Goal: Communication & Community: Answer question/provide support

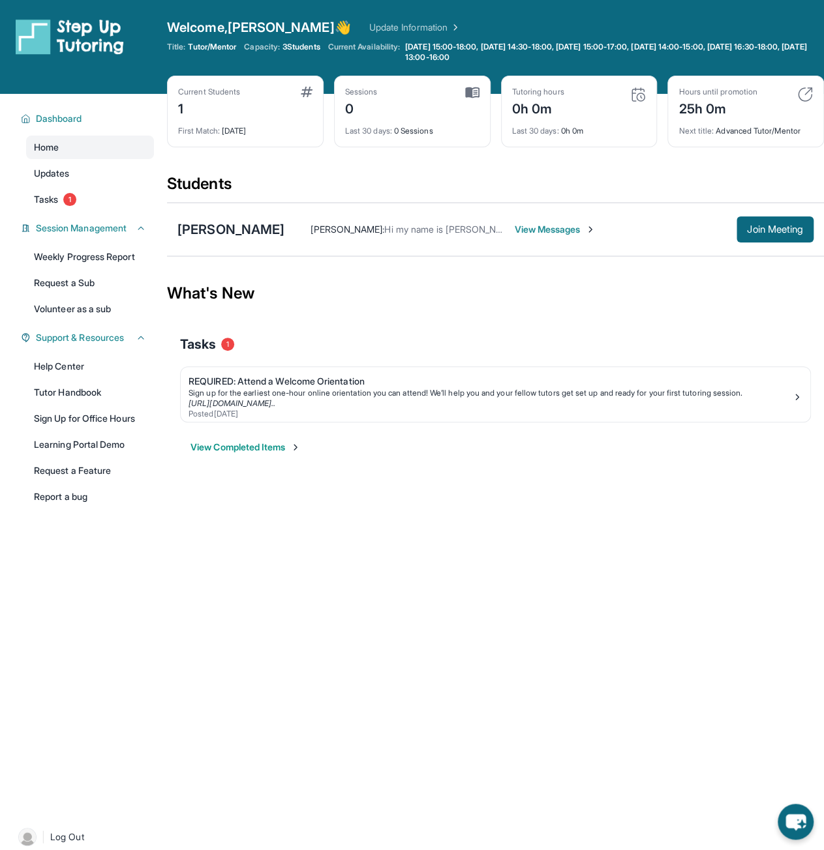
click at [559, 223] on span "View Messages" at bounding box center [555, 229] width 82 height 13
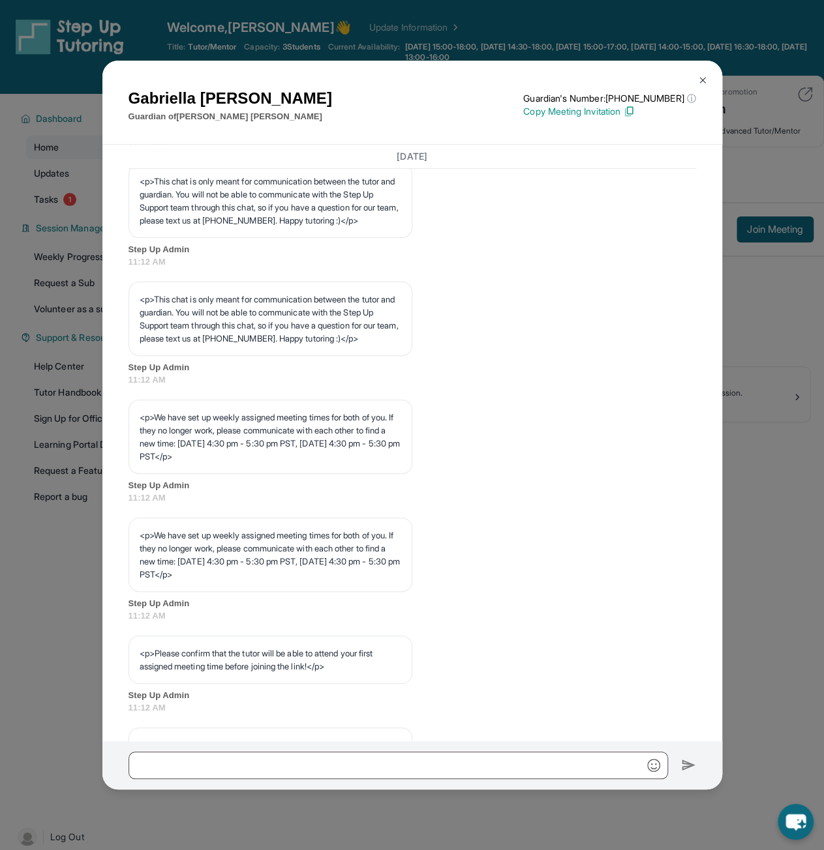
scroll to position [457, 0]
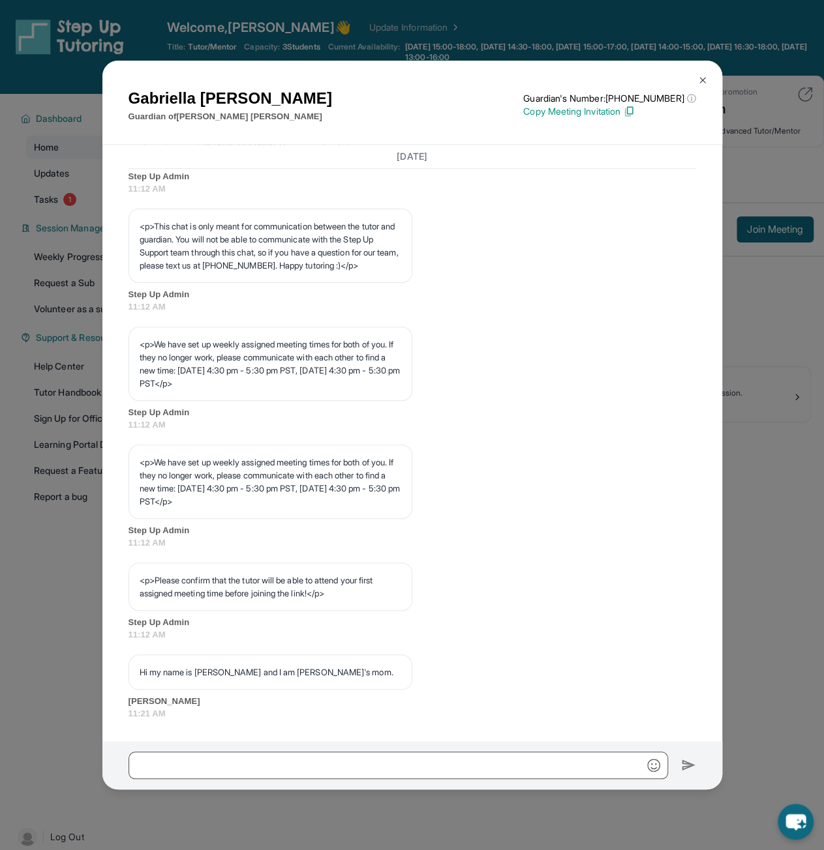
click at [704, 76] on img at bounding box center [702, 80] width 10 height 10
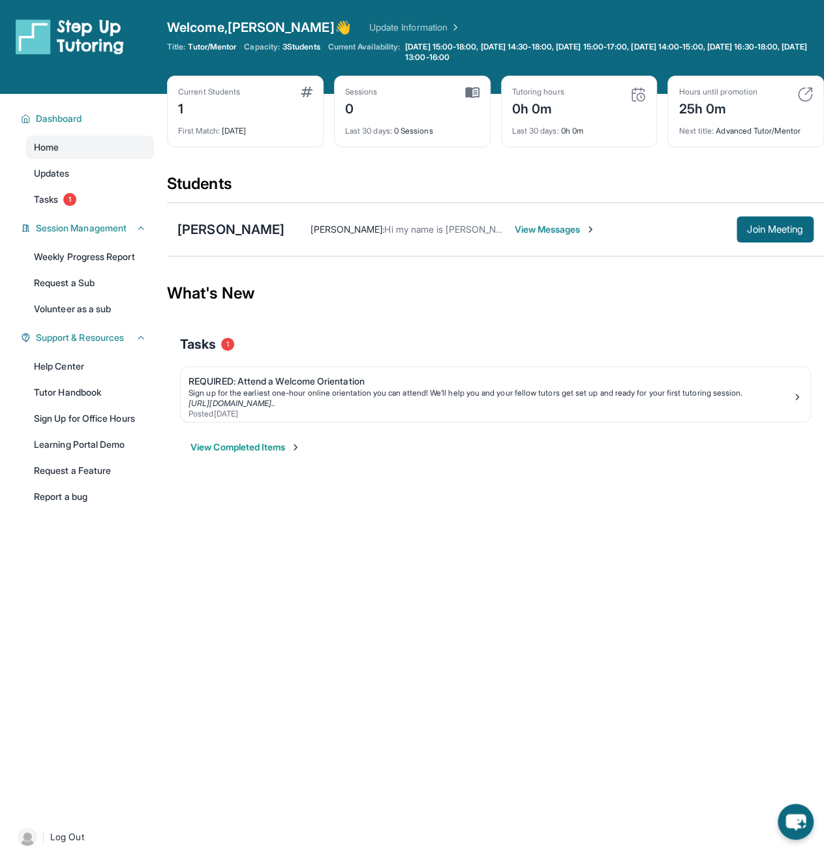
click at [544, 224] on span "View Messages" at bounding box center [555, 229] width 82 height 13
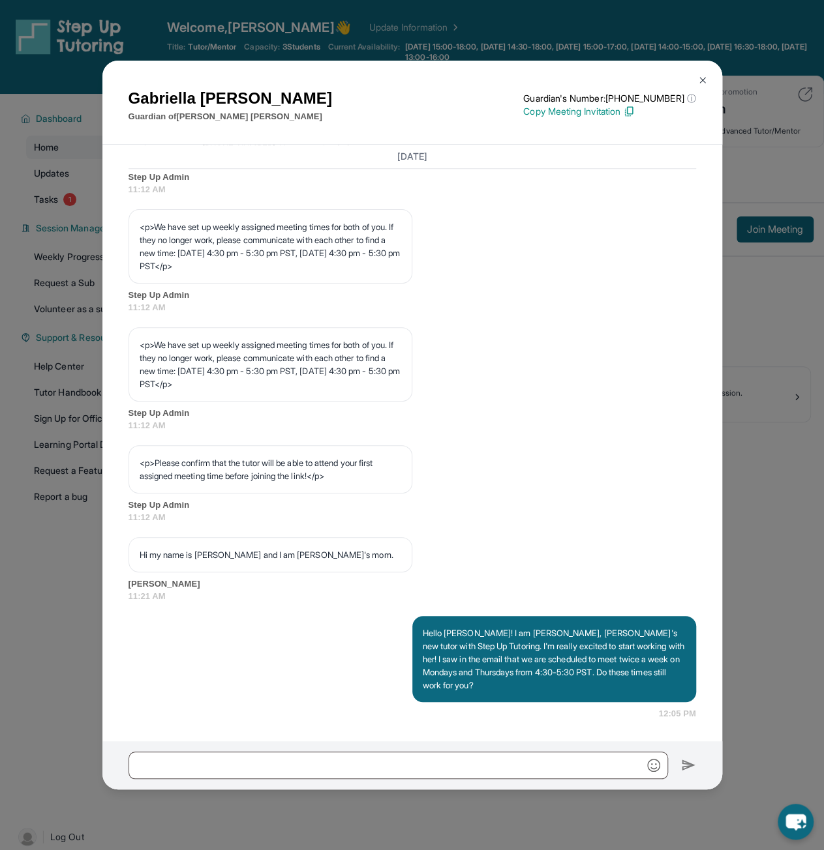
scroll to position [607, 0]
click at [704, 82] on img at bounding box center [702, 80] width 10 height 10
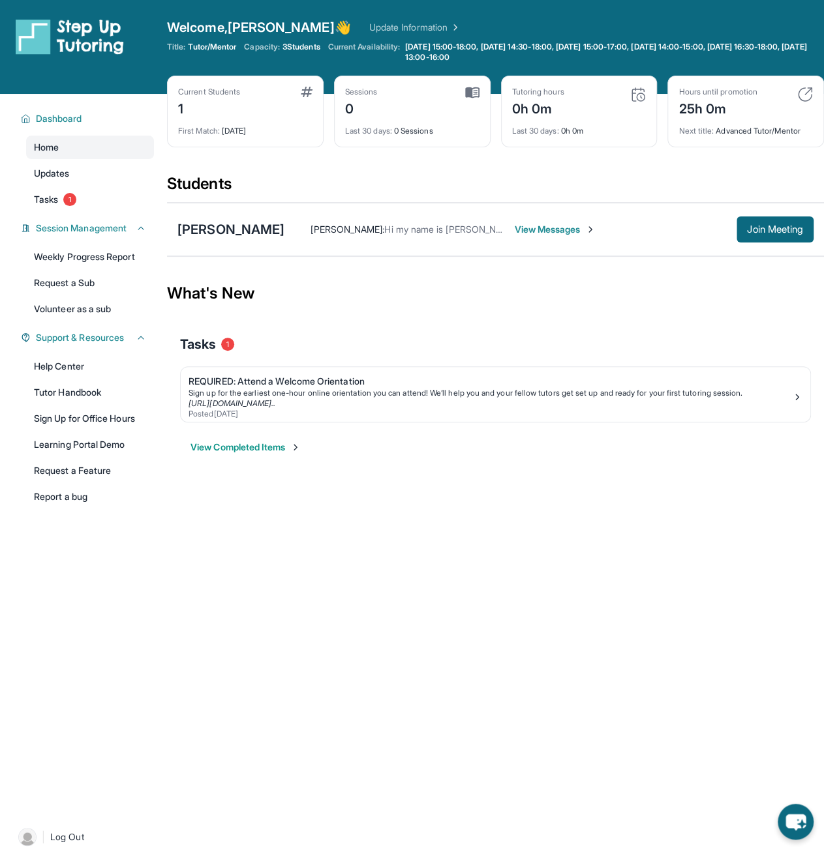
click at [582, 228] on span "View Messages" at bounding box center [555, 229] width 82 height 13
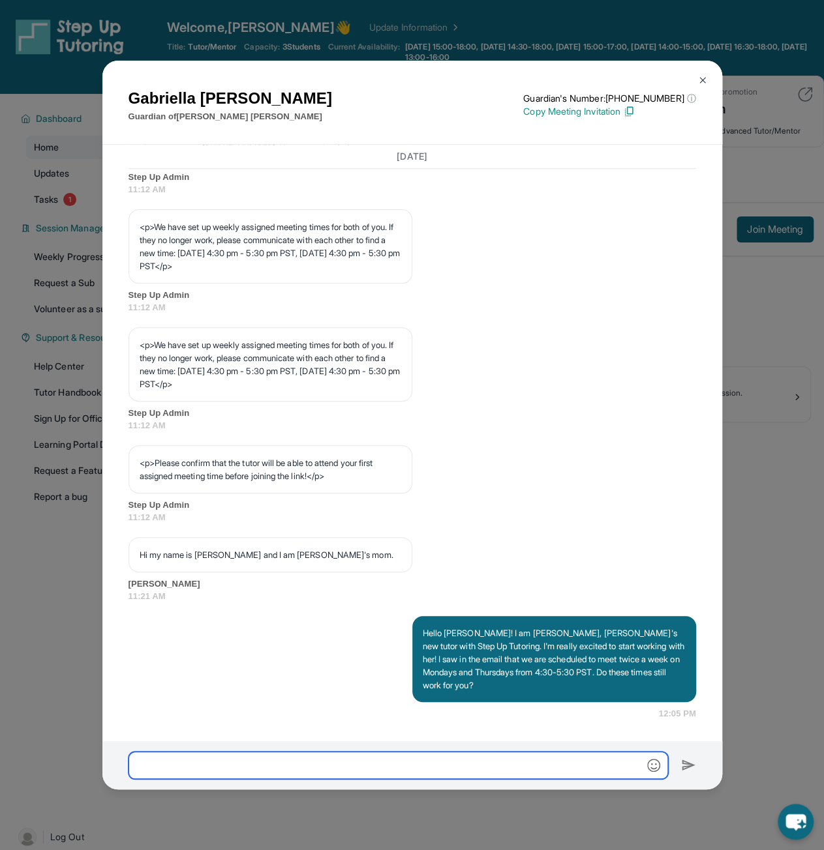
click at [545, 772] on input "text" at bounding box center [397, 765] width 539 height 27
drag, startPoint x: 644, startPoint y: 652, endPoint x: 524, endPoint y: 765, distance: 165.6
click at [524, 765] on input "text" at bounding box center [397, 765] width 539 height 27
type input "**********"
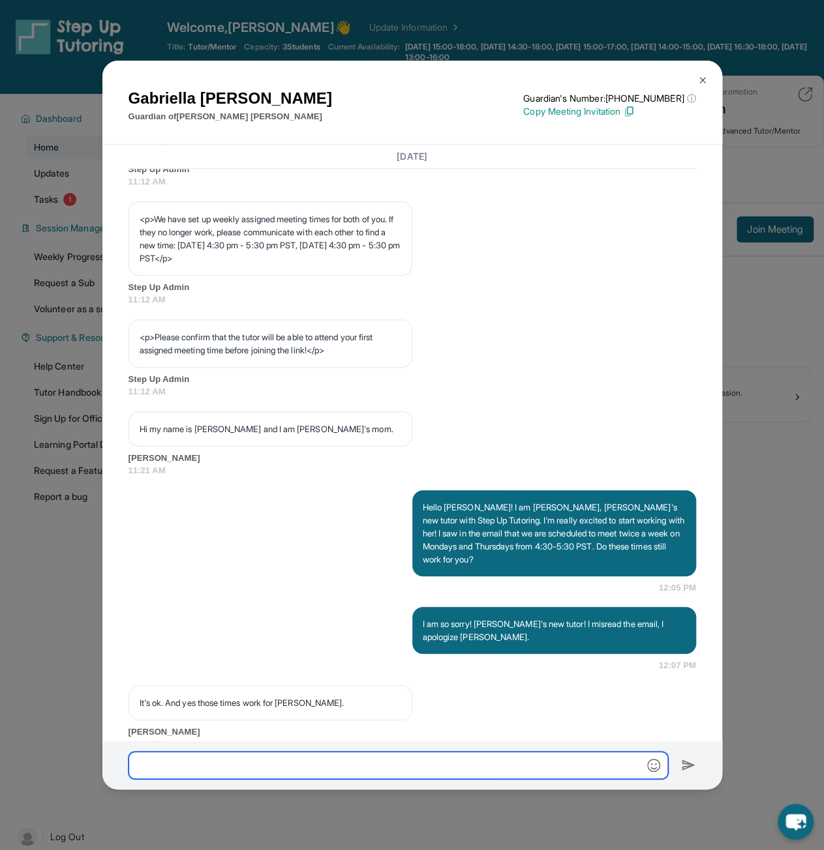
scroll to position [764, 0]
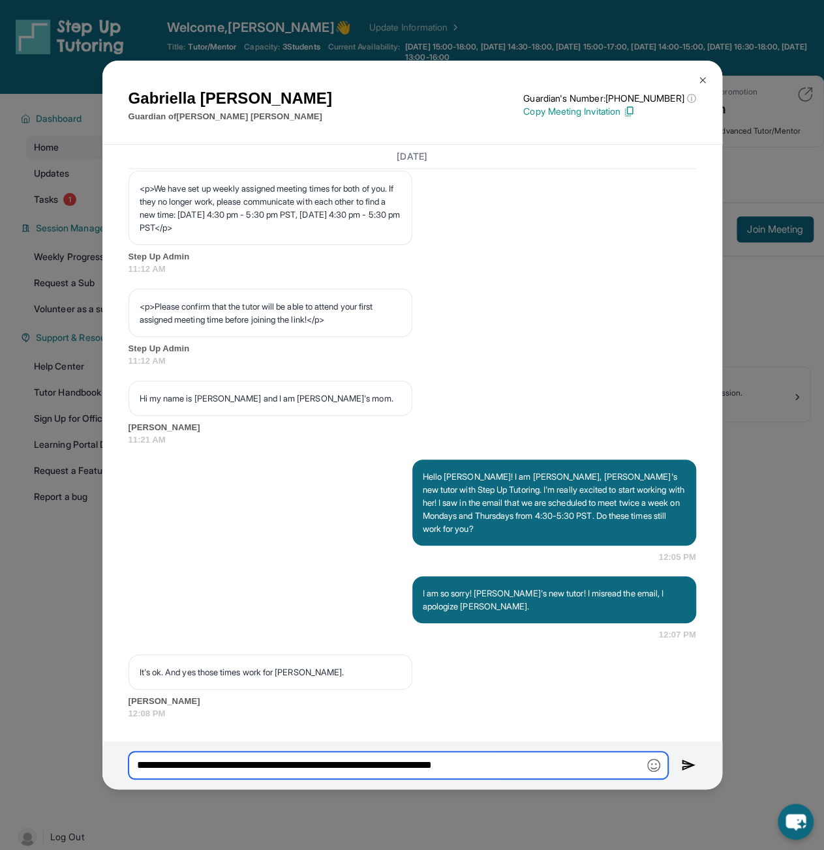
click at [153, 759] on input "**********" at bounding box center [397, 765] width 539 height 27
type input "**********"
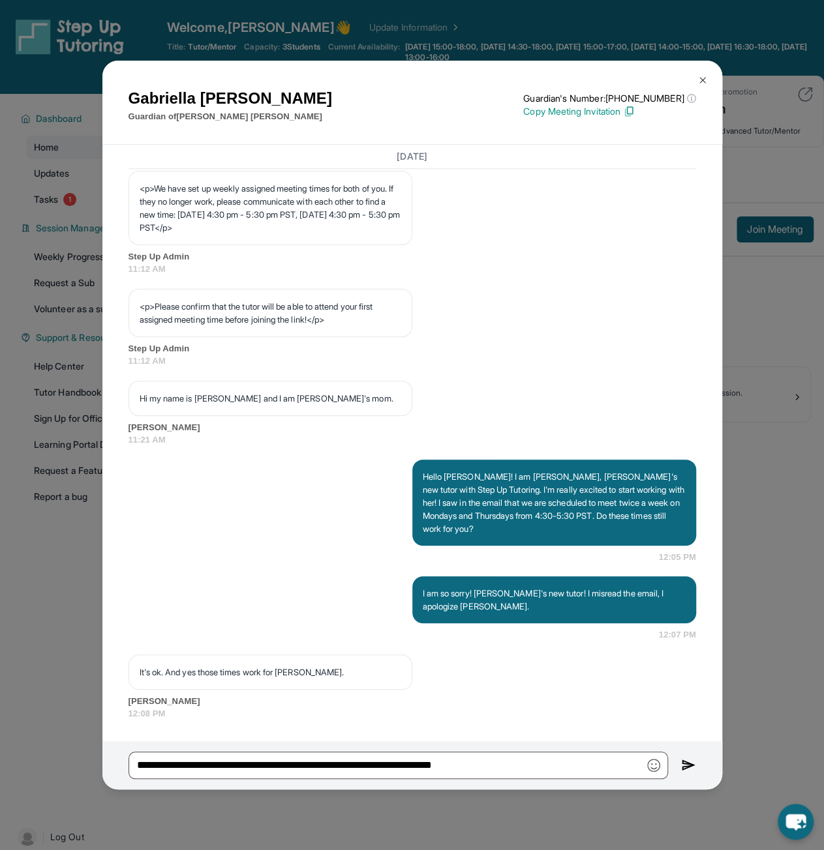
click at [682, 765] on img at bounding box center [688, 766] width 15 height 16
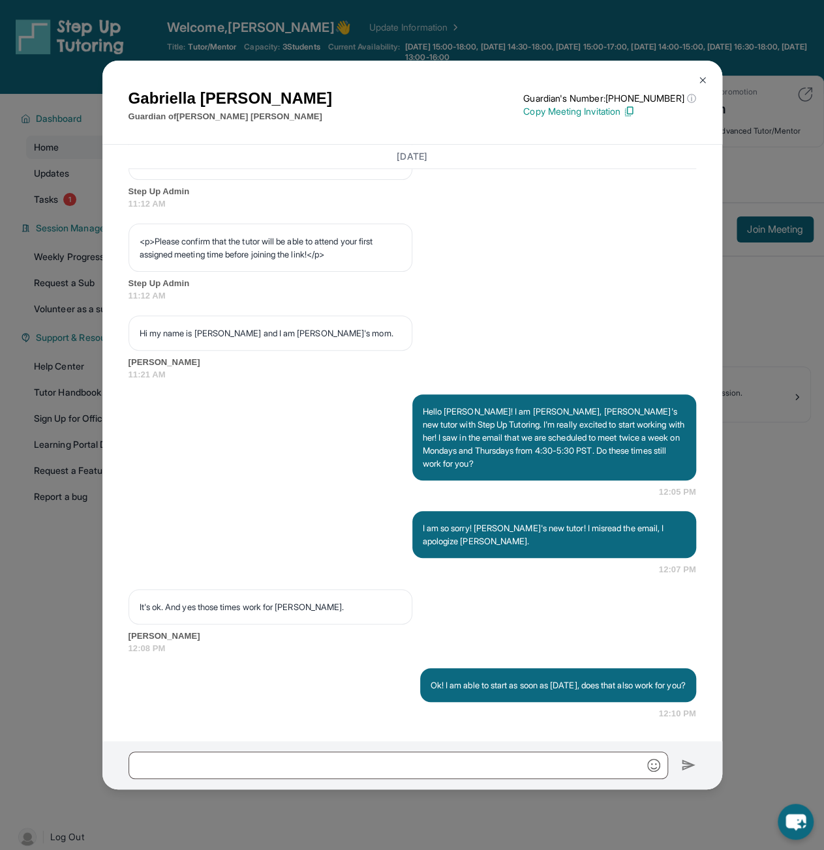
scroll to position [841, 0]
click at [708, 76] on button at bounding box center [702, 80] width 26 height 26
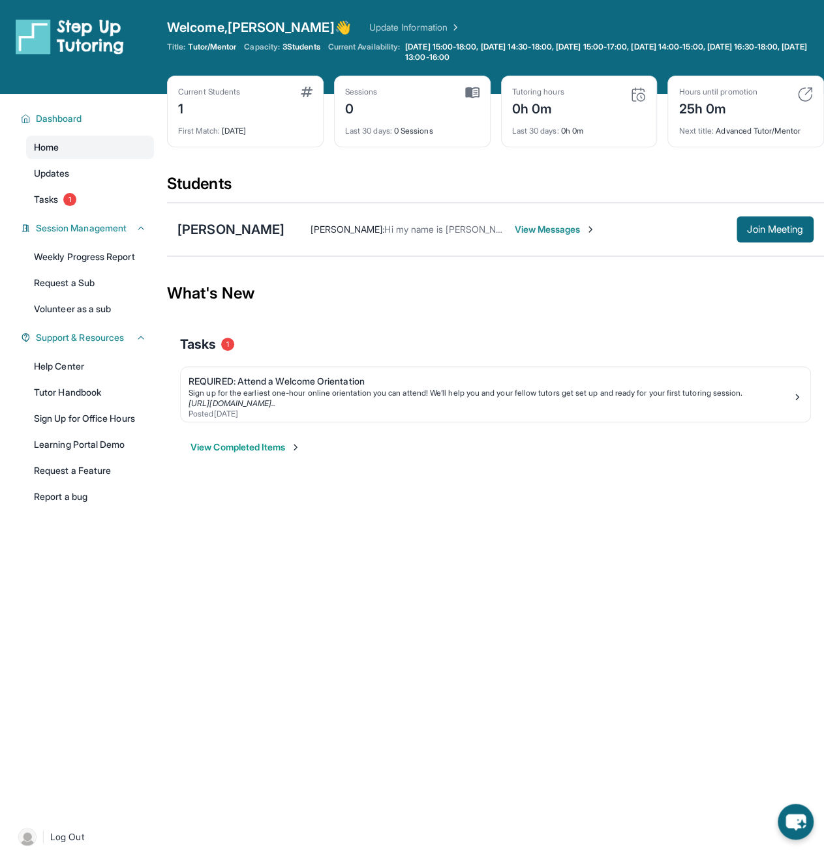
click at [83, 151] on link "Home" at bounding box center [90, 147] width 128 height 23
click at [95, 125] on div "Dashboard" at bounding box center [83, 118] width 141 height 23
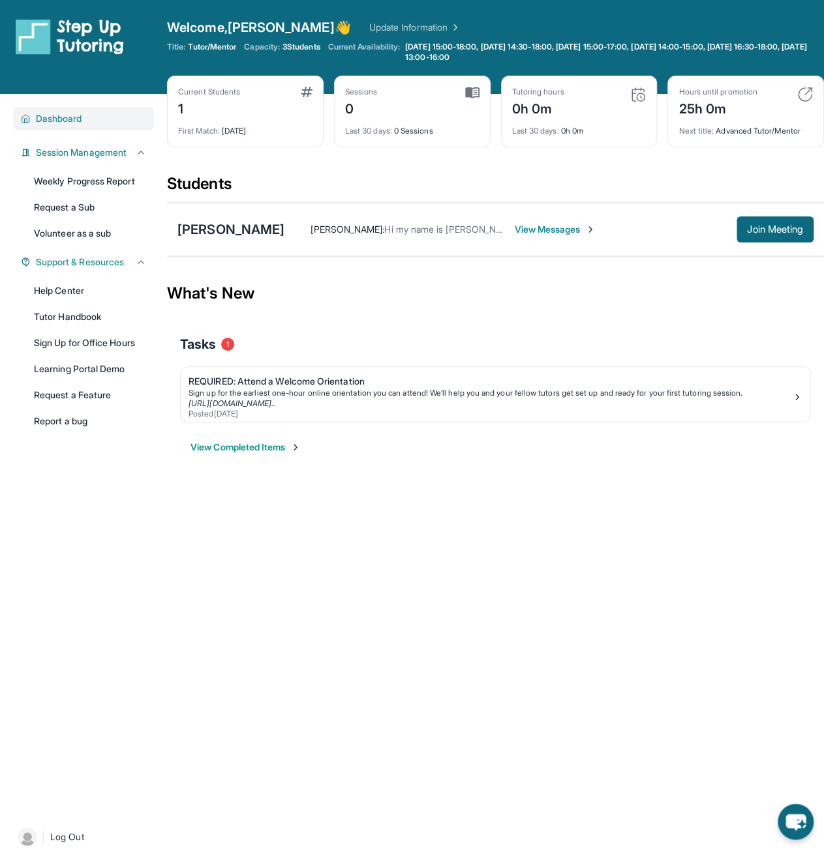
click at [99, 125] on div "Dashboard" at bounding box center [83, 118] width 141 height 23
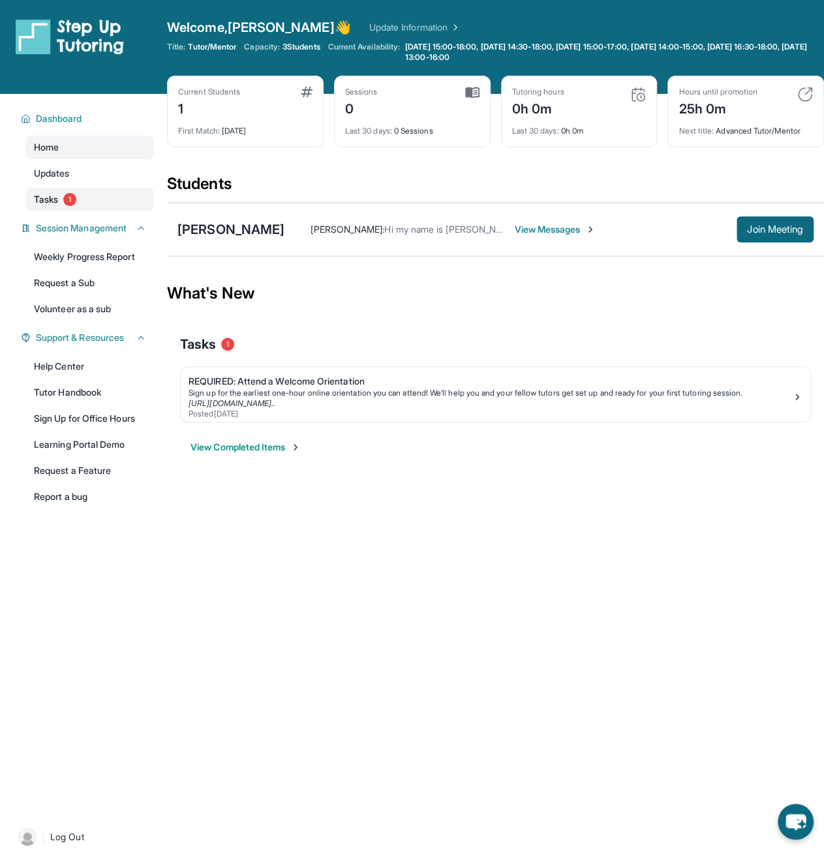
click at [66, 206] on link "Tasks 1" at bounding box center [90, 199] width 128 height 23
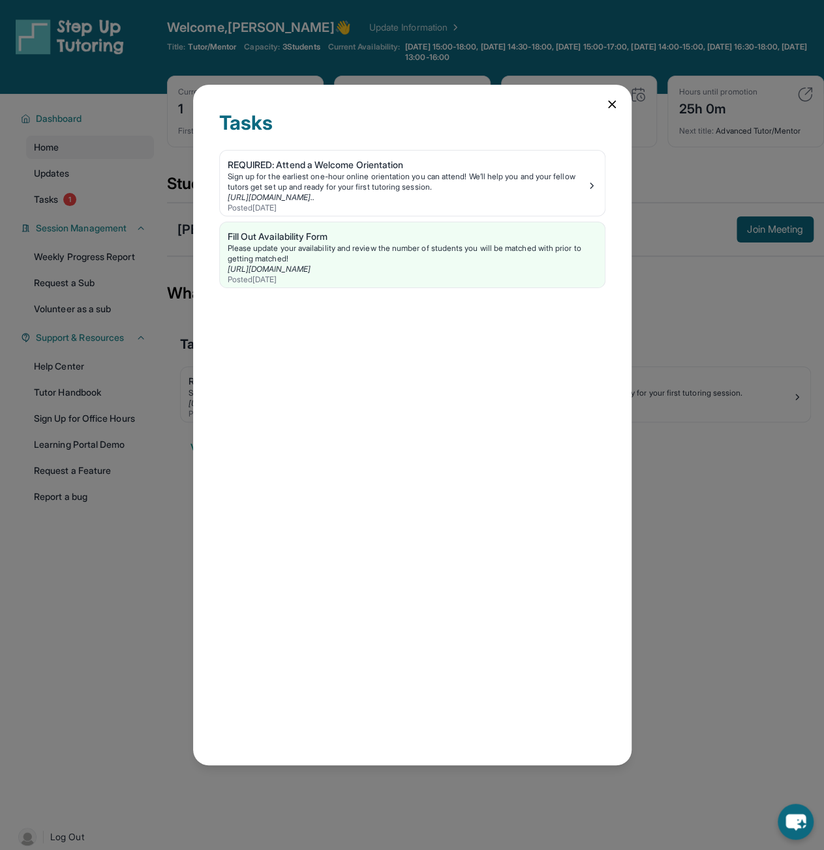
click at [610, 104] on icon at bounding box center [612, 104] width 7 height 7
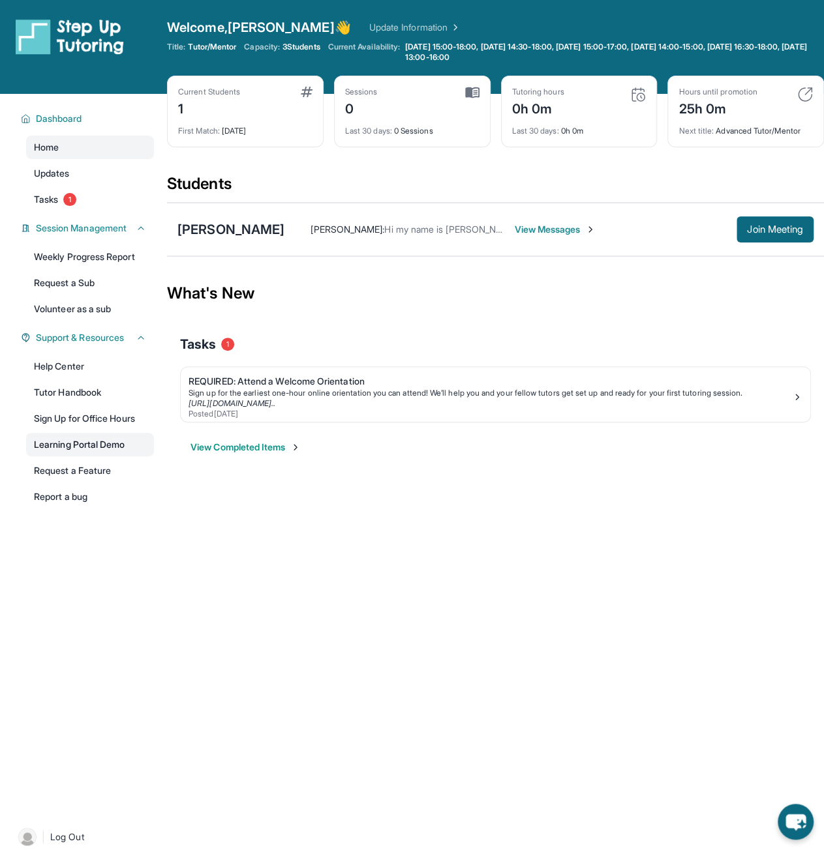
click at [68, 447] on link "Learning Portal Demo" at bounding box center [90, 444] width 128 height 23
click at [554, 224] on span "View Messages" at bounding box center [555, 229] width 82 height 13
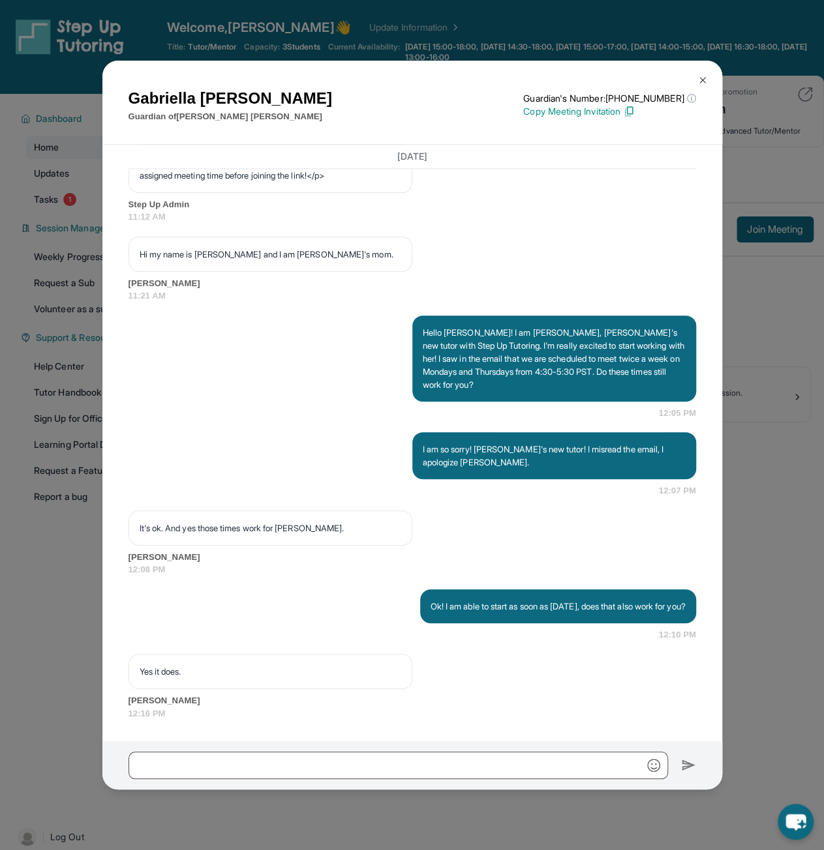
scroll to position [920, 0]
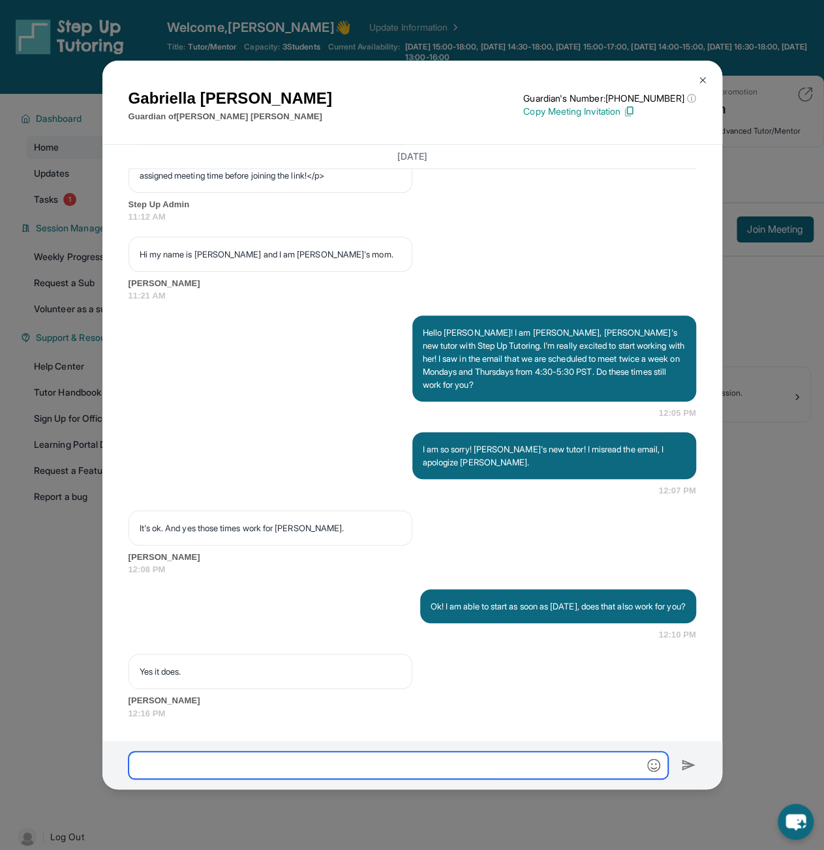
click at [300, 765] on input "text" at bounding box center [397, 765] width 539 height 27
type input "*"
click at [475, 764] on input "**********" at bounding box center [397, 765] width 539 height 27
click at [308, 764] on input "**********" at bounding box center [397, 765] width 539 height 27
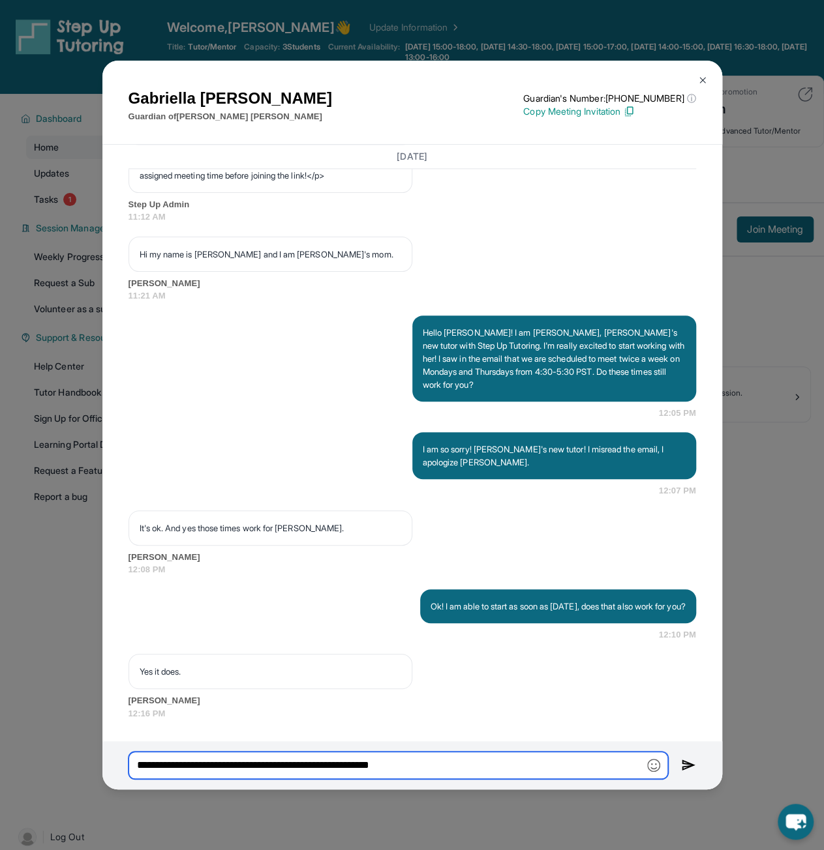
click at [470, 772] on input "**********" at bounding box center [397, 765] width 539 height 27
type input "**********"
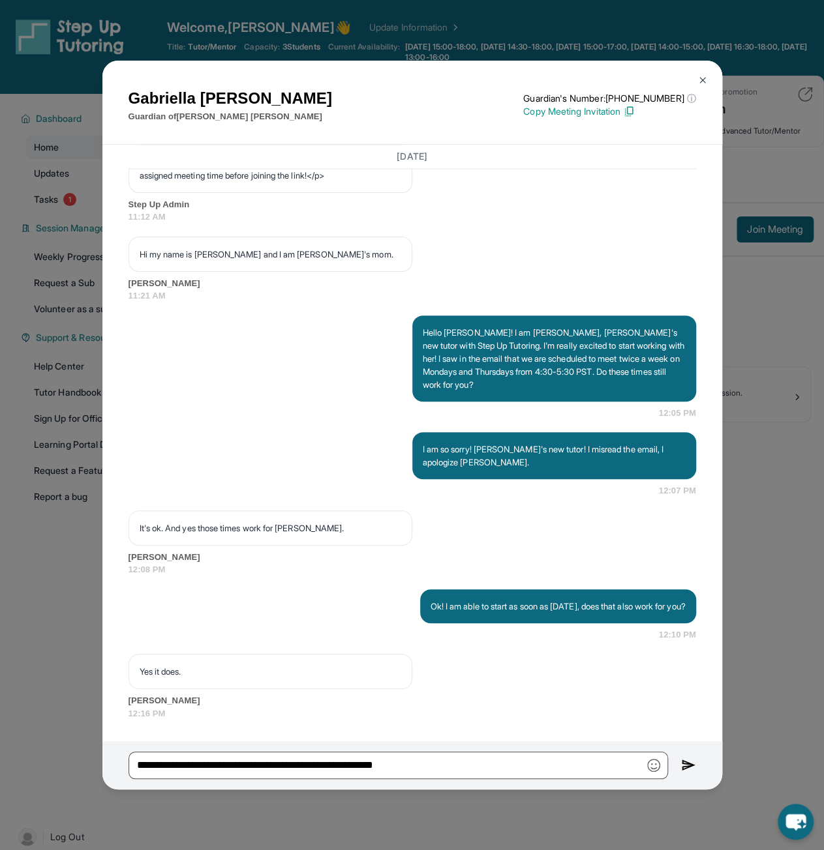
click at [690, 760] on img at bounding box center [688, 766] width 15 height 16
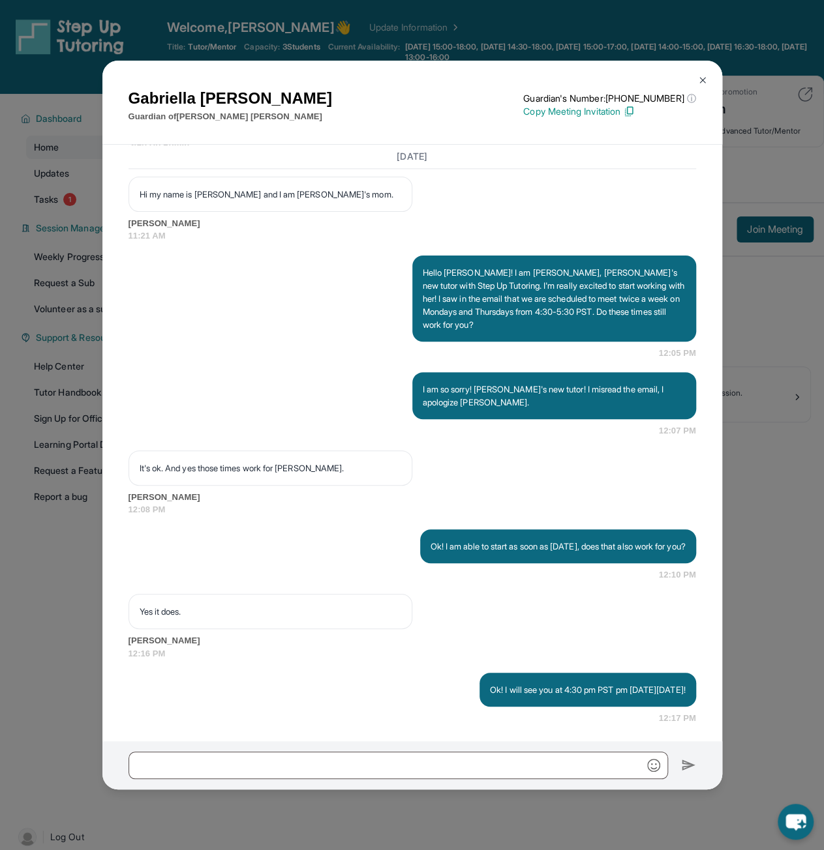
scroll to position [985, 0]
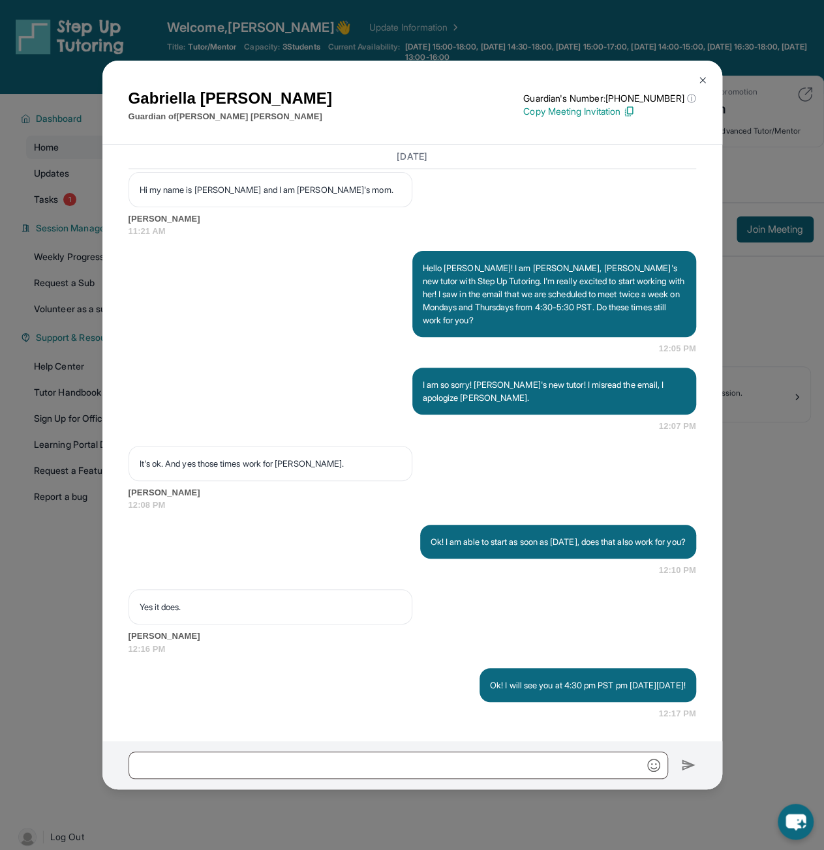
click at [704, 80] on img at bounding box center [702, 80] width 10 height 10
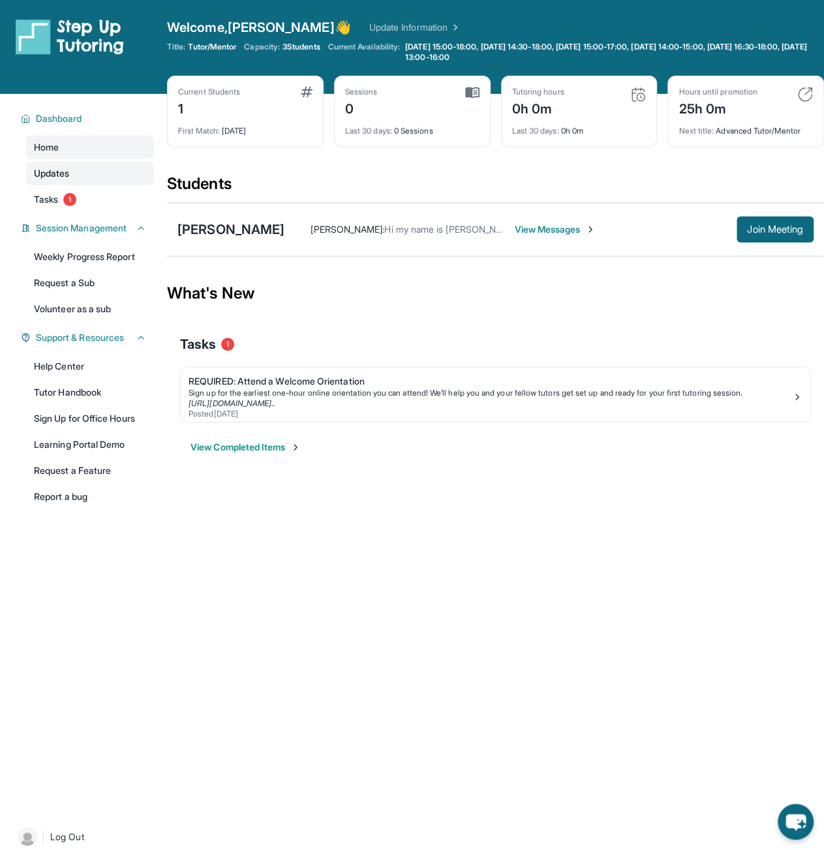
click at [74, 169] on link "Updates" at bounding box center [90, 173] width 128 height 23
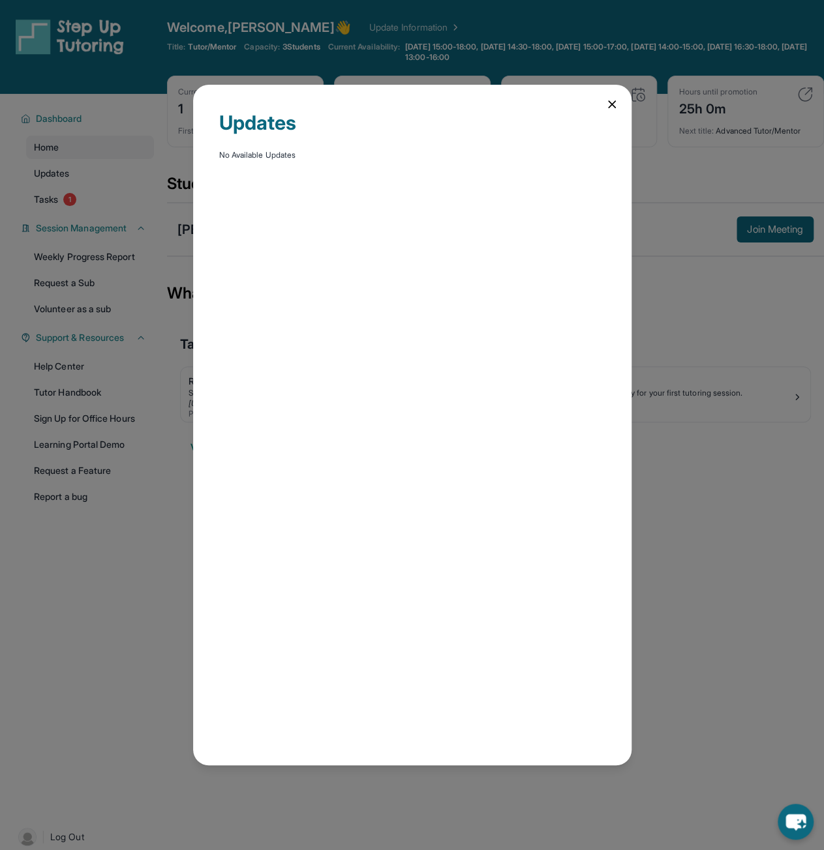
click at [619, 103] on div "Updates No Available Updates" at bounding box center [412, 425] width 438 height 680
click at [610, 98] on icon at bounding box center [611, 104] width 13 height 13
